Goal: Information Seeking & Learning: Find specific fact

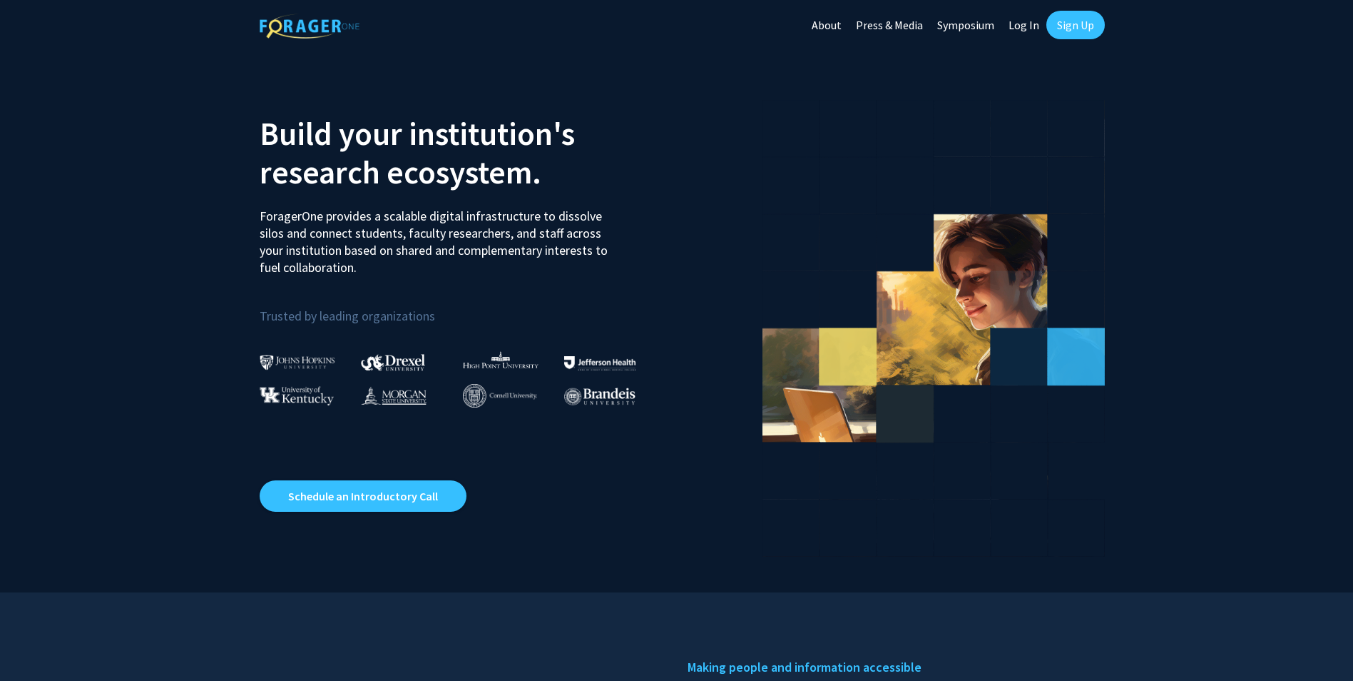
click at [1024, 16] on link "Log In" at bounding box center [1024, 25] width 45 height 50
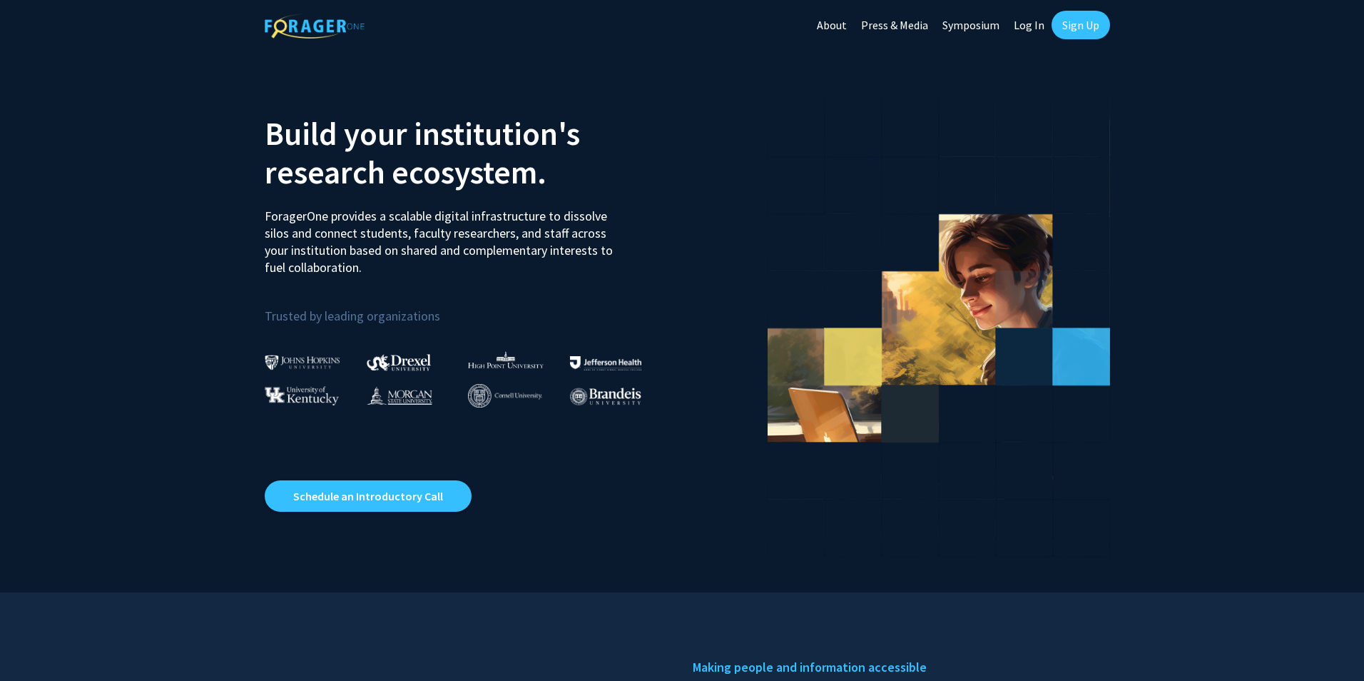
select select
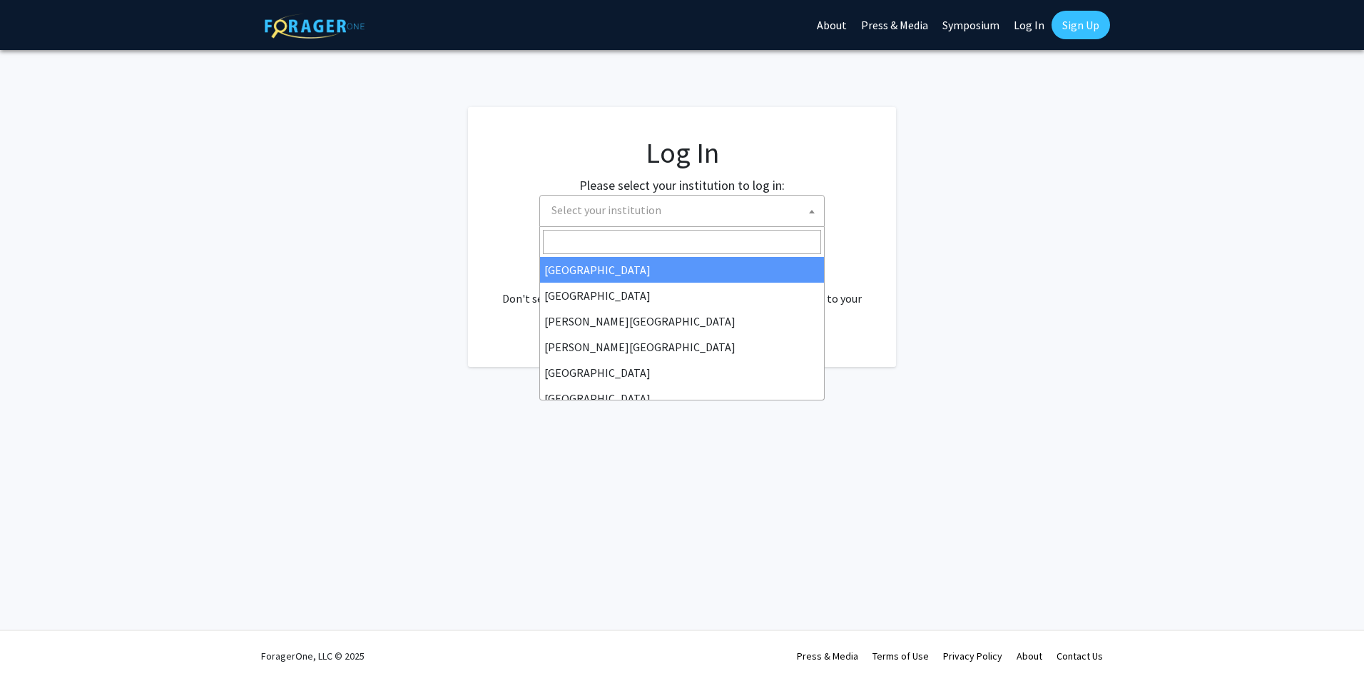
click at [664, 210] on span "Select your institution" at bounding box center [685, 209] width 278 height 29
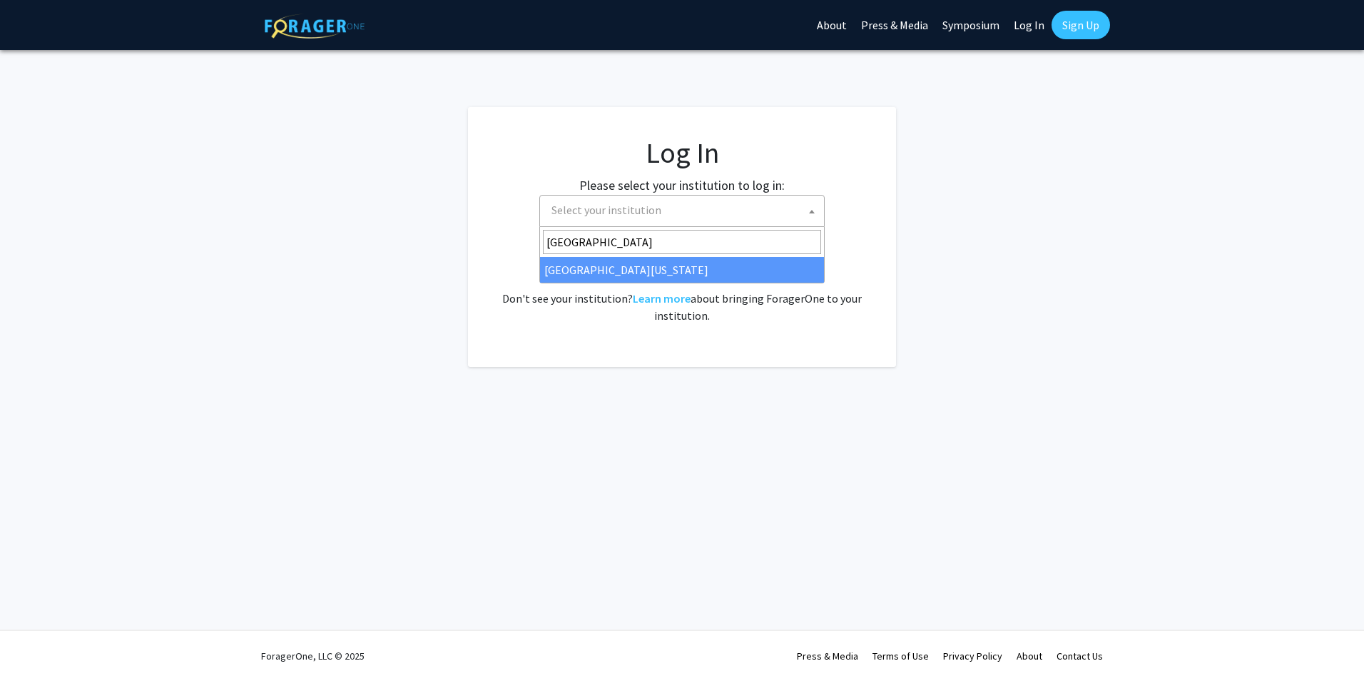
type input "University of Missou"
select select "33"
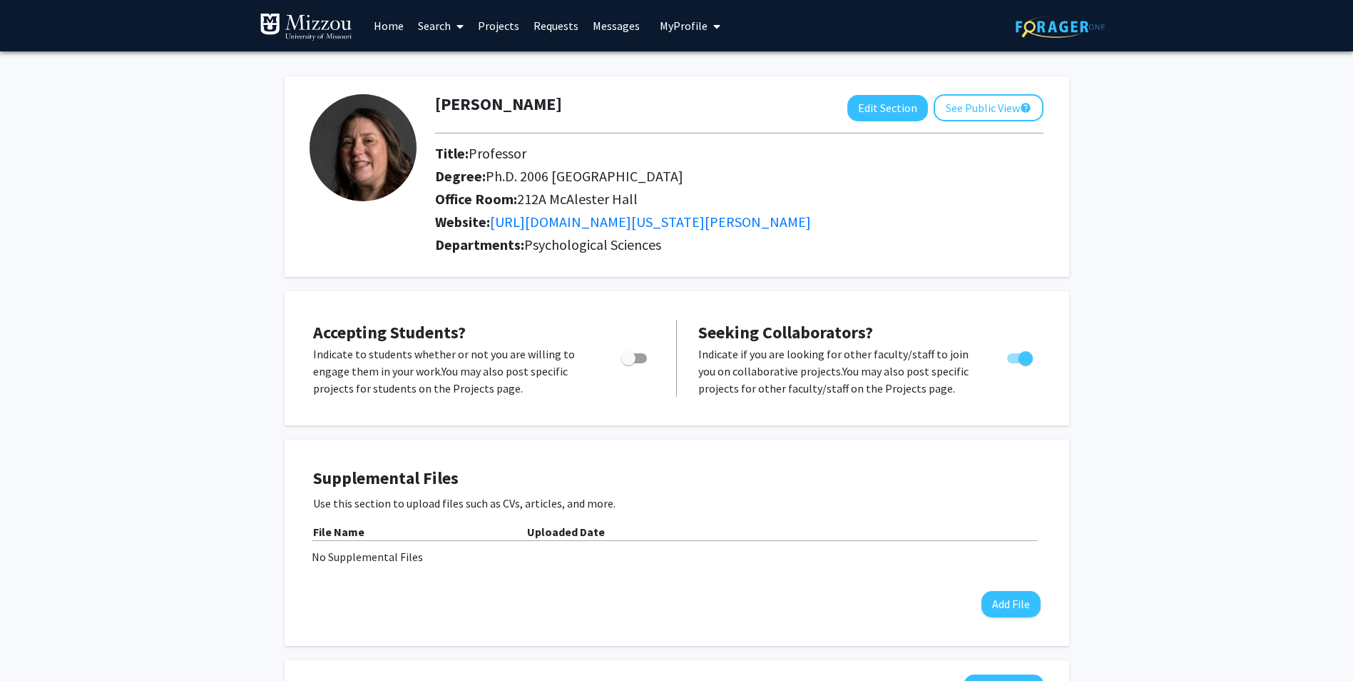
click at [437, 29] on link "Search" at bounding box center [441, 26] width 60 height 50
click at [445, 56] on span "Faculty/Staff" at bounding box center [463, 65] width 105 height 29
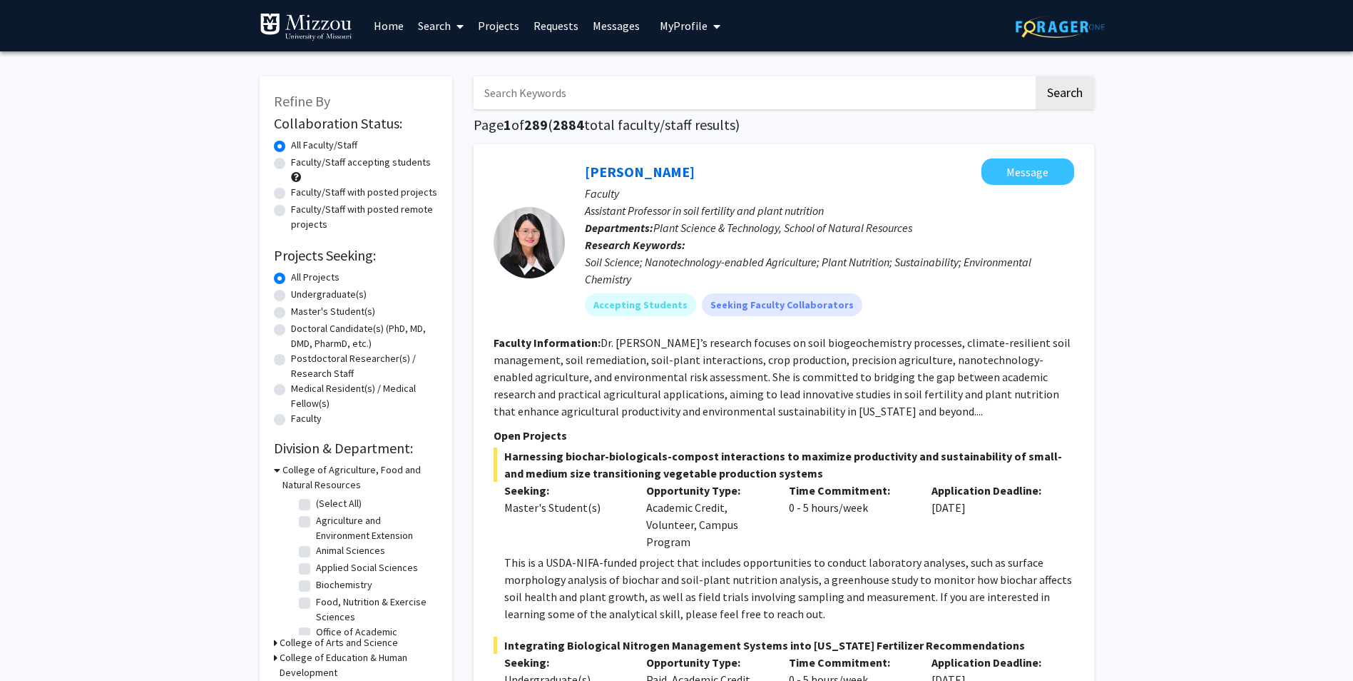
click at [576, 91] on input "Search Keywords" at bounding box center [754, 92] width 560 height 33
click at [1036, 76] on button "Search" at bounding box center [1065, 92] width 58 height 33
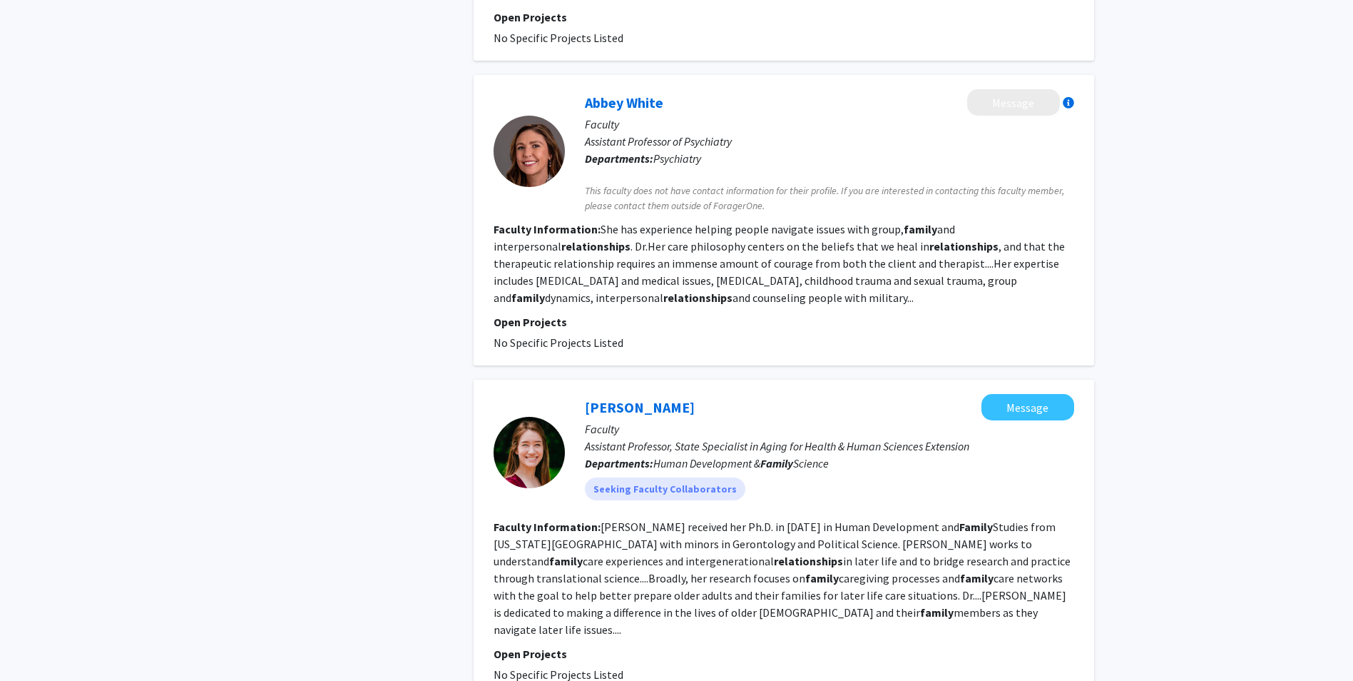
scroll to position [2638, 0]
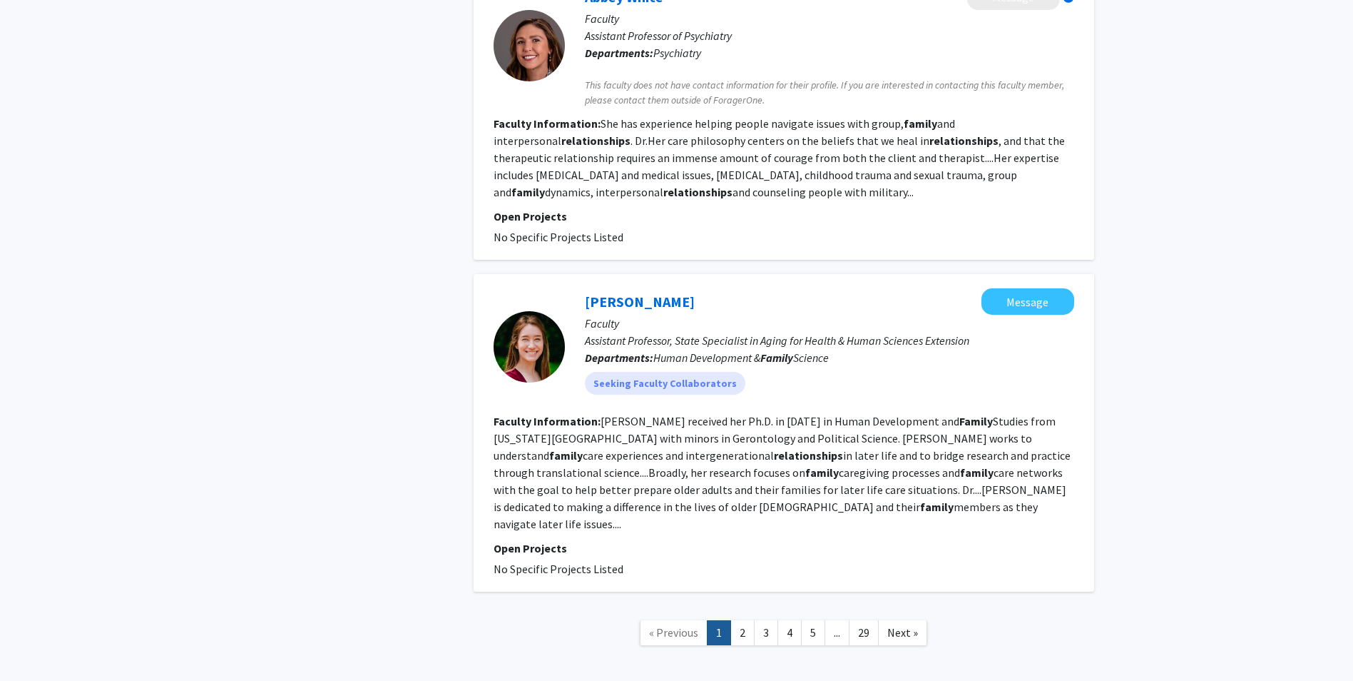
click at [742, 620] on link "2" at bounding box center [743, 632] width 24 height 25
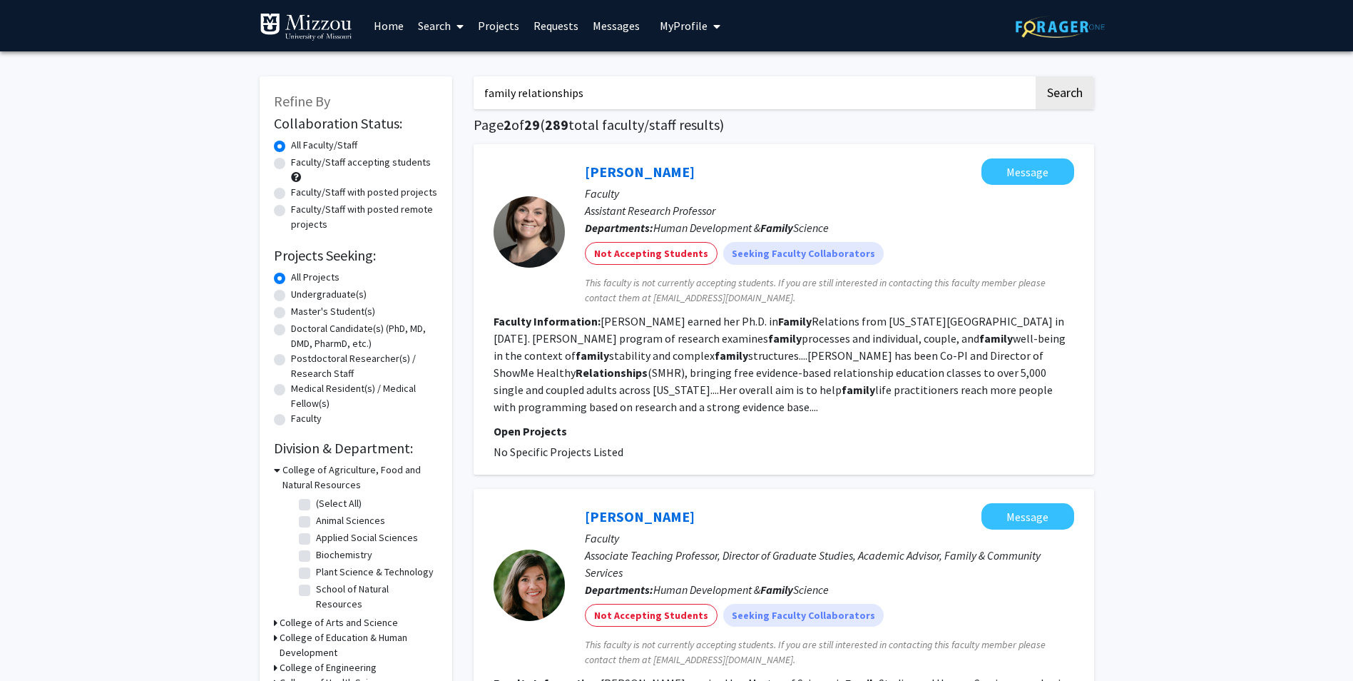
drag, startPoint x: 643, startPoint y: 98, endPoint x: 279, endPoint y: 120, distance: 364.5
type input "[PERSON_NAME]"
click at [1036, 76] on button "Search" at bounding box center [1065, 92] width 58 height 33
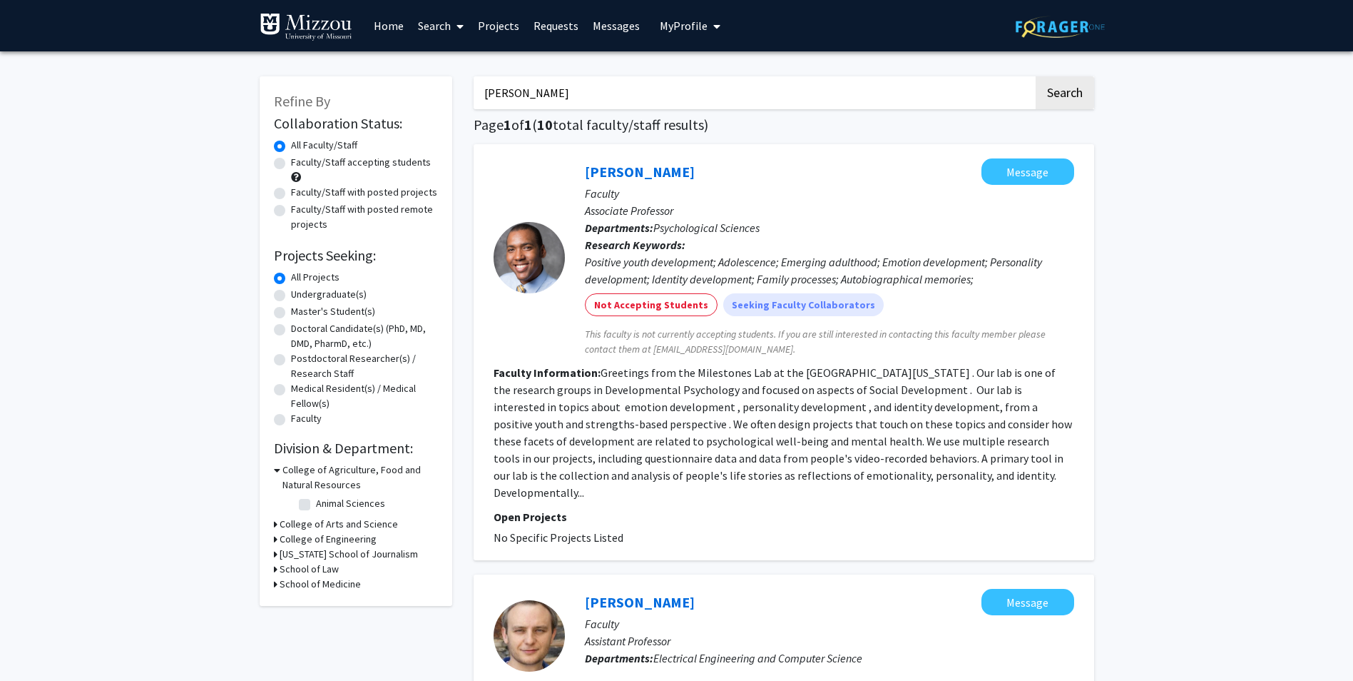
click at [271, 526] on div "Refine By Collaboration Status: Collaboration Status All Faculty/Staff Collabor…" at bounding box center [356, 340] width 193 height 529
click at [275, 524] on icon at bounding box center [276, 524] width 4 height 15
